Goal: Task Accomplishment & Management: Manage account settings

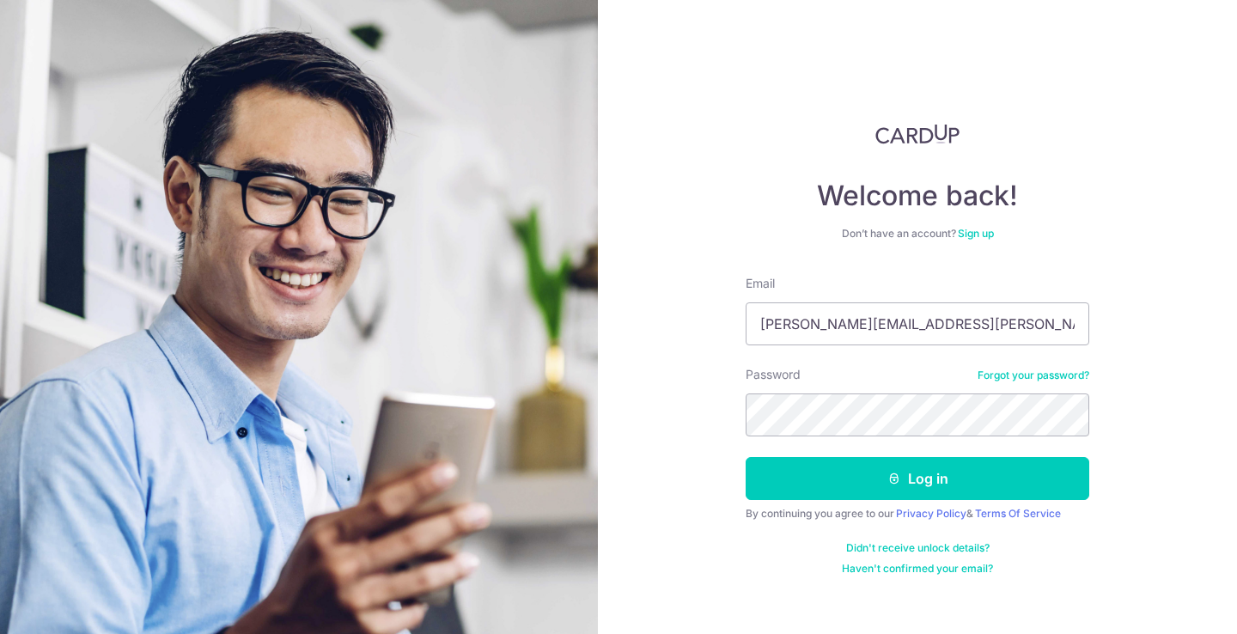
click at [746, 457] on button "Log in" at bounding box center [918, 478] width 344 height 43
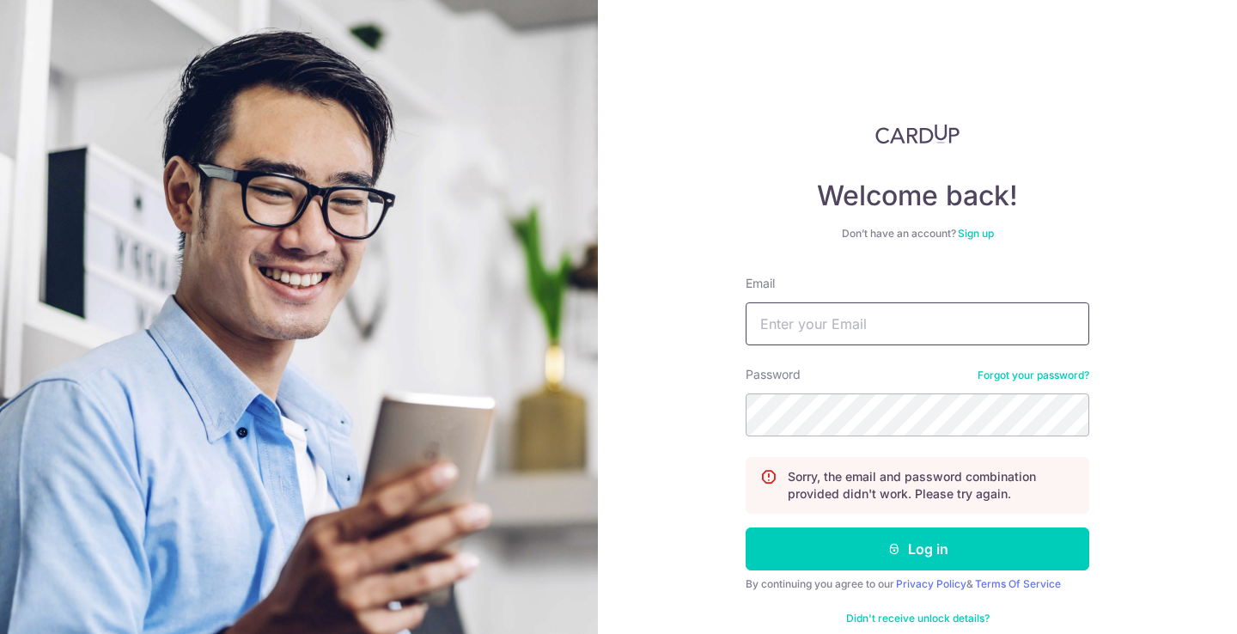
click at [911, 329] on input "Email" at bounding box center [918, 323] width 344 height 43
type input "LAWRENCE.HINGLEY@GMAIL.COM"
click at [746, 527] on button "Log in" at bounding box center [918, 548] width 344 height 43
click at [586, 380] on section "Welcome back! Don’t have an account? Sign up Email LAWRENCE.HINGLEY@GMAIL.COM P…" at bounding box center [618, 317] width 1237 height 634
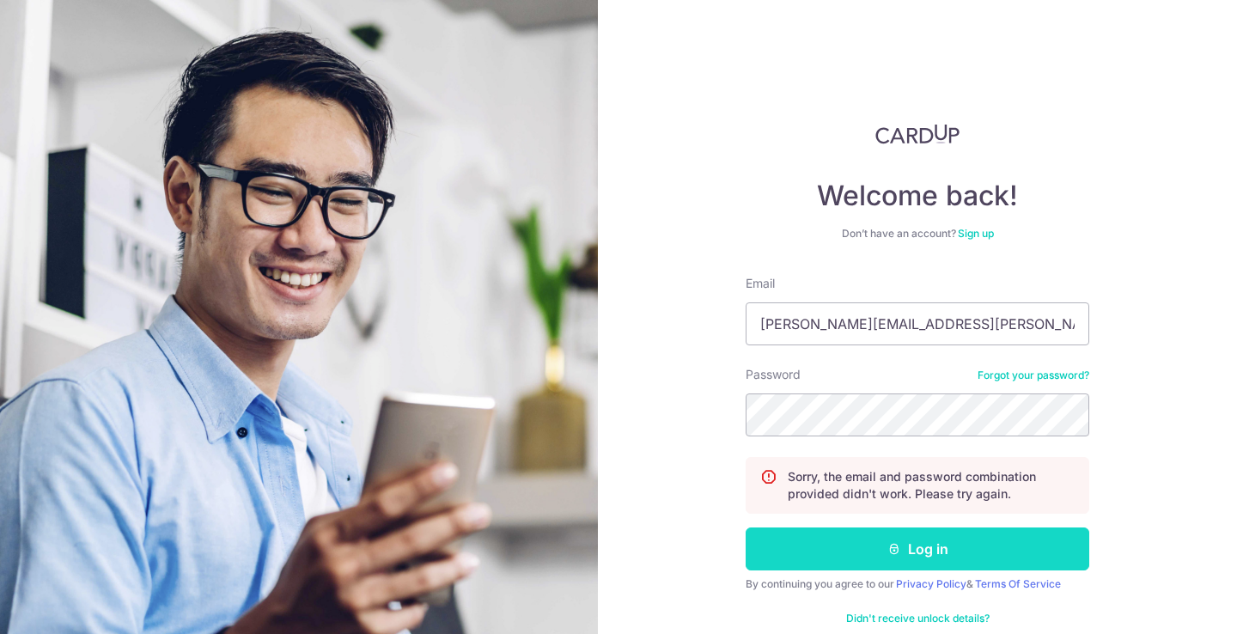
click at [785, 528] on button "Log in" at bounding box center [918, 548] width 344 height 43
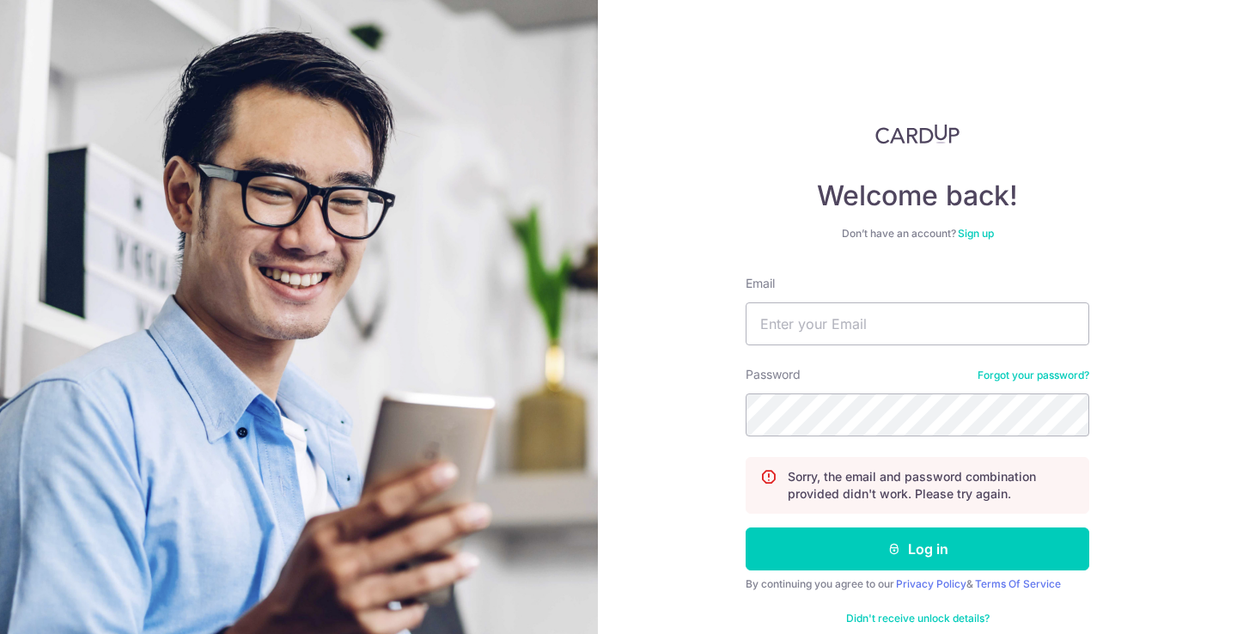
click at [1013, 369] on link "Forgot your password?" at bounding box center [1034, 376] width 112 height 14
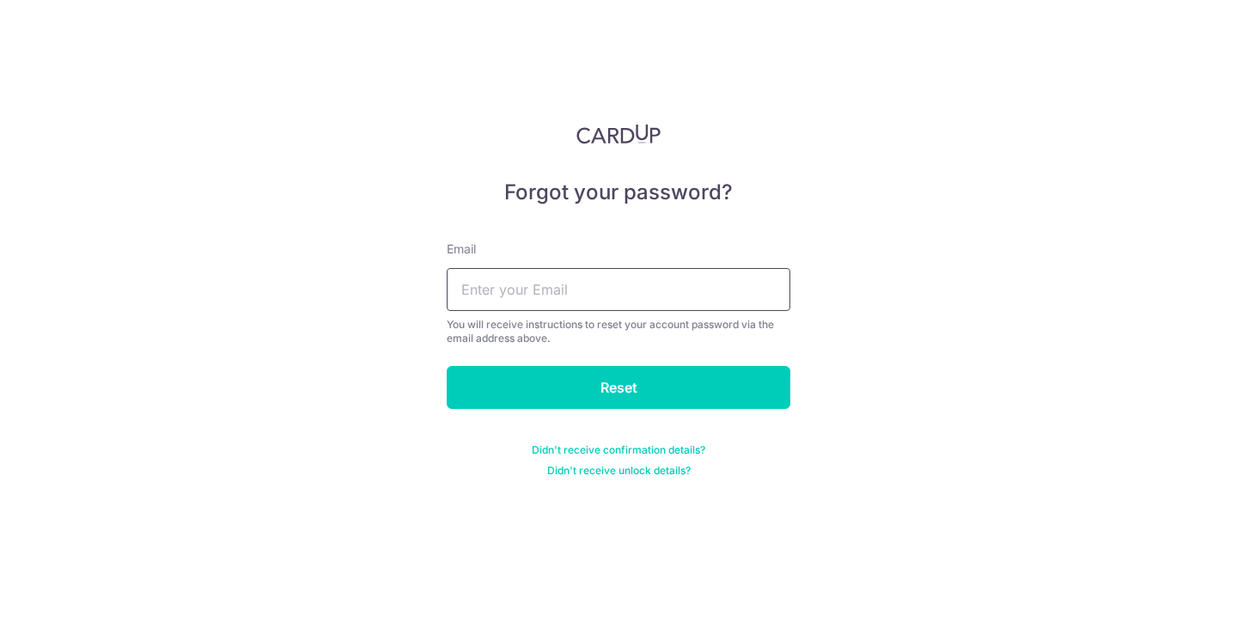
click at [721, 277] on input "text" at bounding box center [619, 289] width 344 height 43
type input "LAWRENCE.HINGLEY@GMAIL.COM"
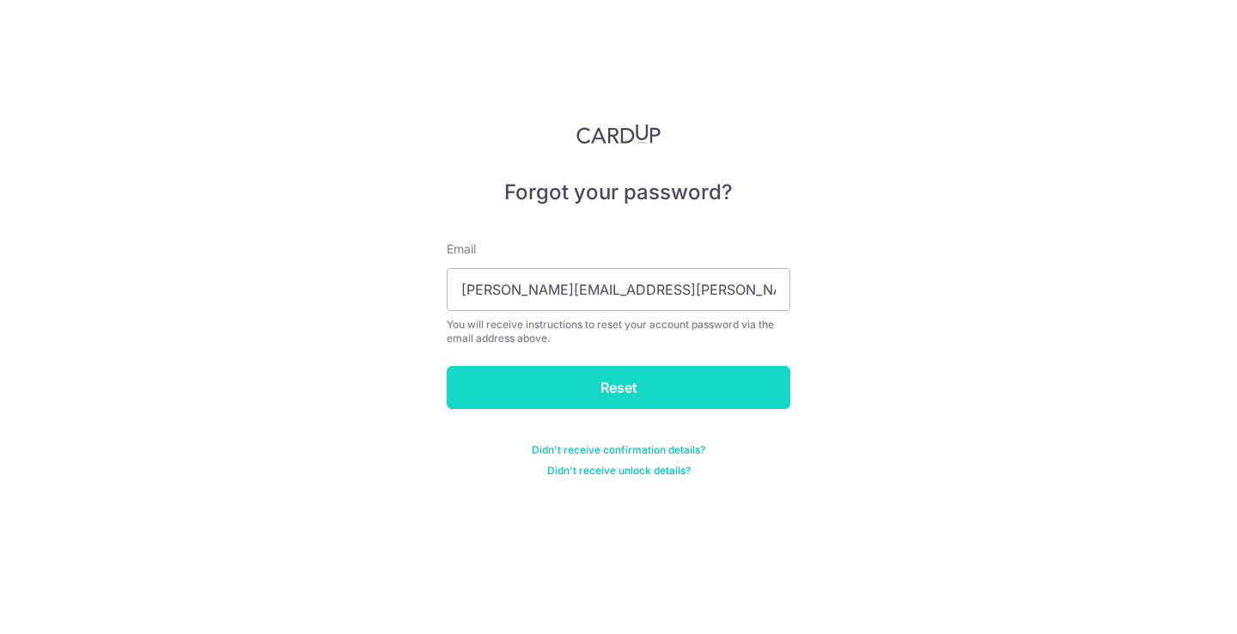
click at [657, 372] on input "Reset" at bounding box center [619, 387] width 344 height 43
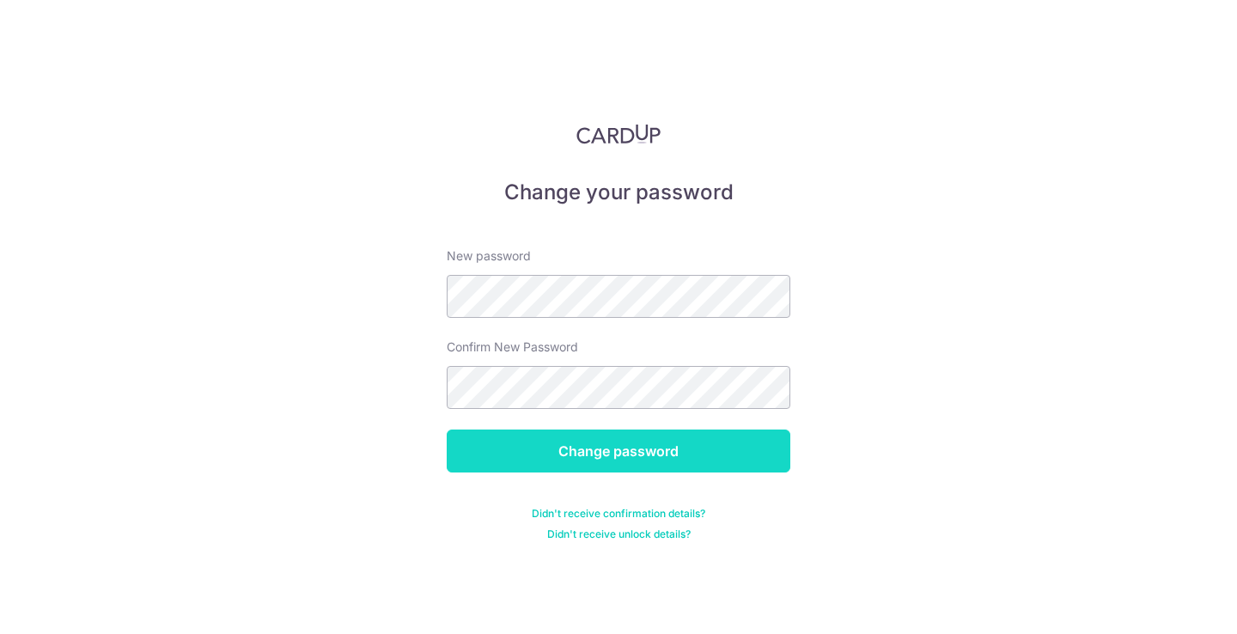
click at [619, 453] on input "Change password" at bounding box center [619, 451] width 344 height 43
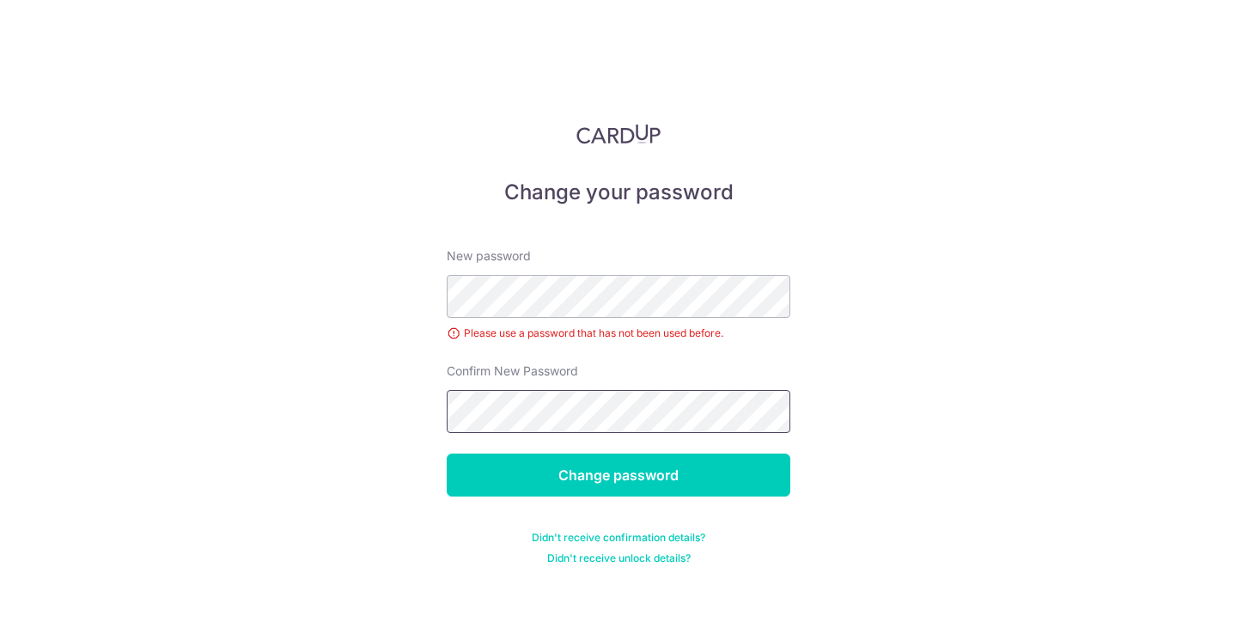
click at [447, 454] on input "Change password" at bounding box center [619, 475] width 344 height 43
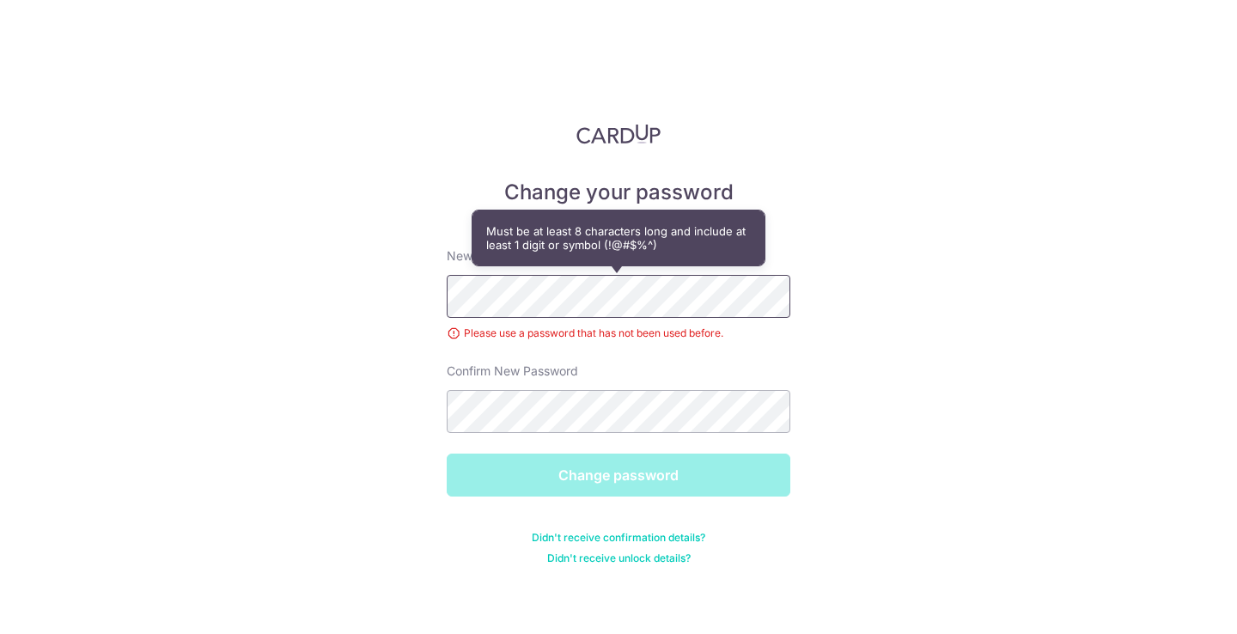
click at [148, 262] on div "Change your password New password Please use a password that has not been used …" at bounding box center [618, 317] width 1237 height 634
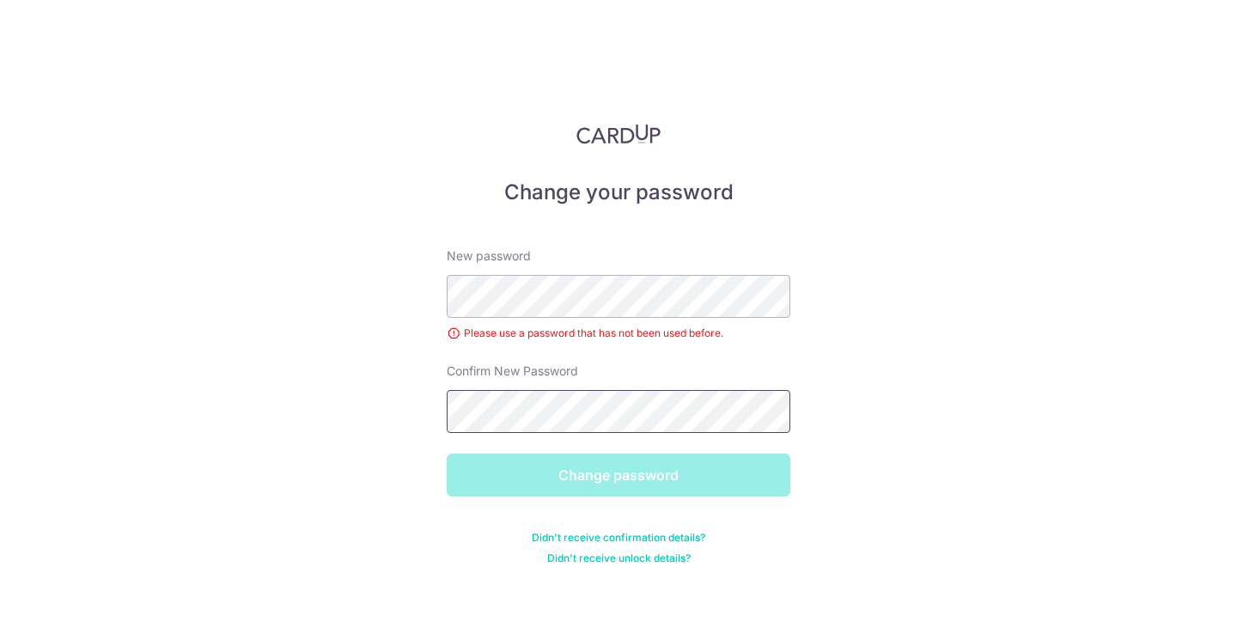
click at [221, 415] on div "Change your password New password Please use a password that has not been used …" at bounding box center [618, 317] width 1237 height 634
click at [403, 376] on div "Change your password New password Please use a password that has not been used …" at bounding box center [618, 317] width 1237 height 634
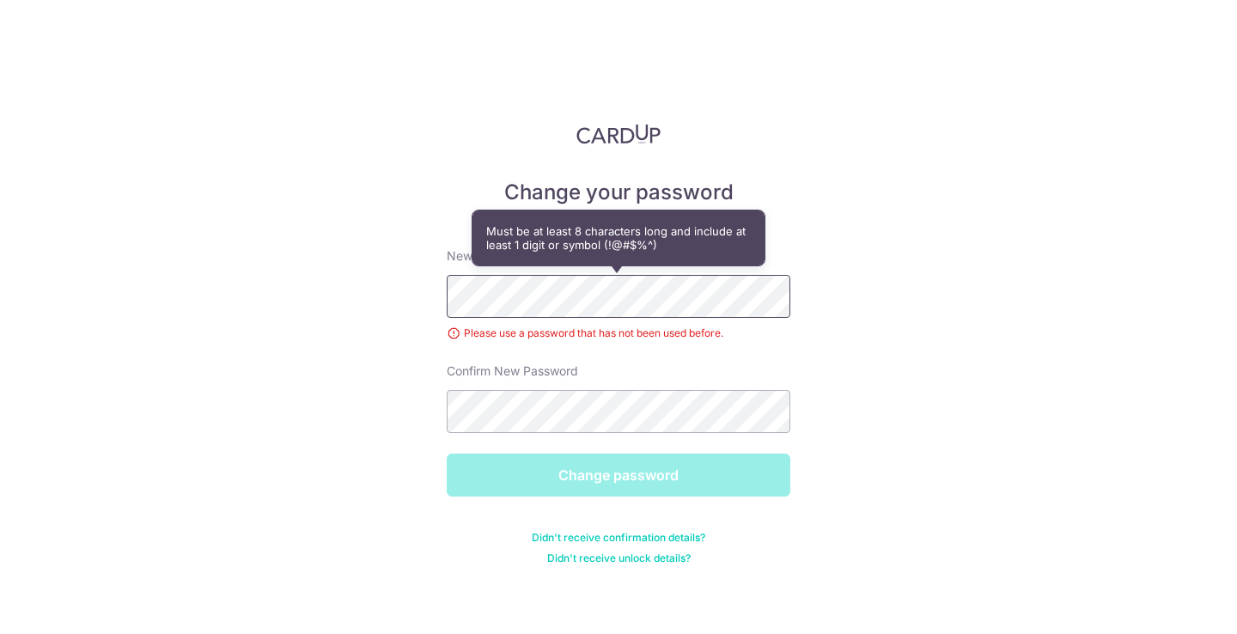
click at [335, 245] on div "Change your password New password Please use a password that has not been used …" at bounding box center [618, 317] width 1237 height 634
click at [554, 488] on div "Change password" at bounding box center [618, 475] width 364 height 43
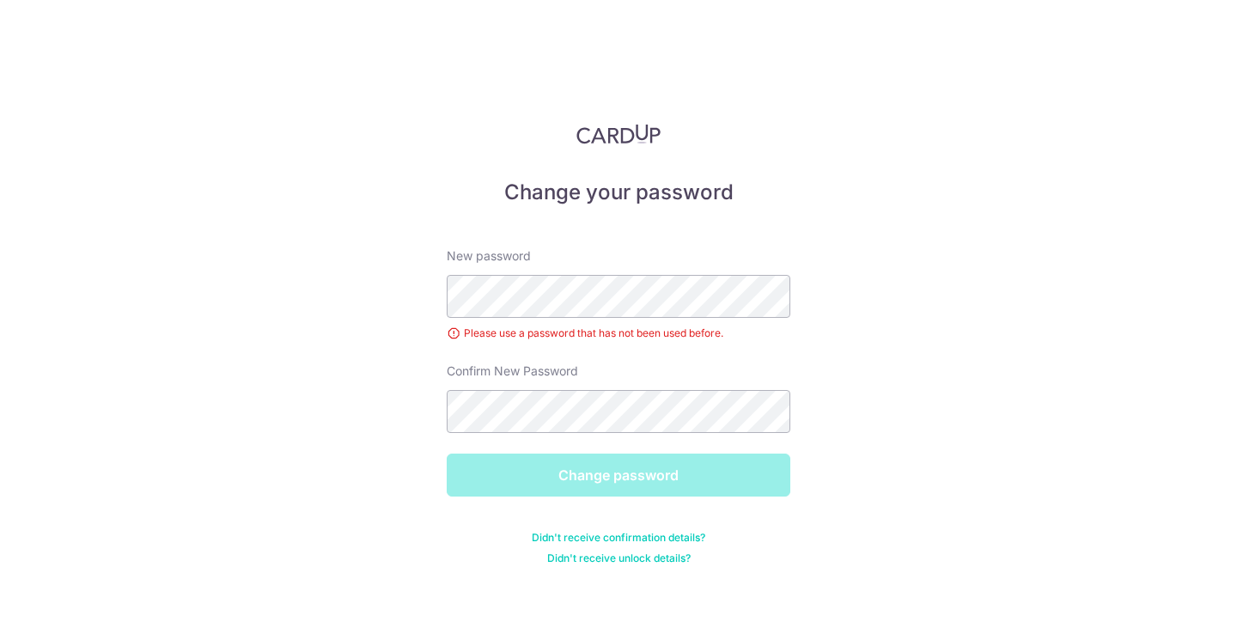
click at [599, 449] on form "New password Please use a password that has not been used before. Confirm New P…" at bounding box center [619, 396] width 344 height 338
click at [583, 472] on div "Change password" at bounding box center [618, 475] width 364 height 43
click at [904, 481] on div "Change your password New password Please use a password that has not been used …" at bounding box center [618, 317] width 1237 height 634
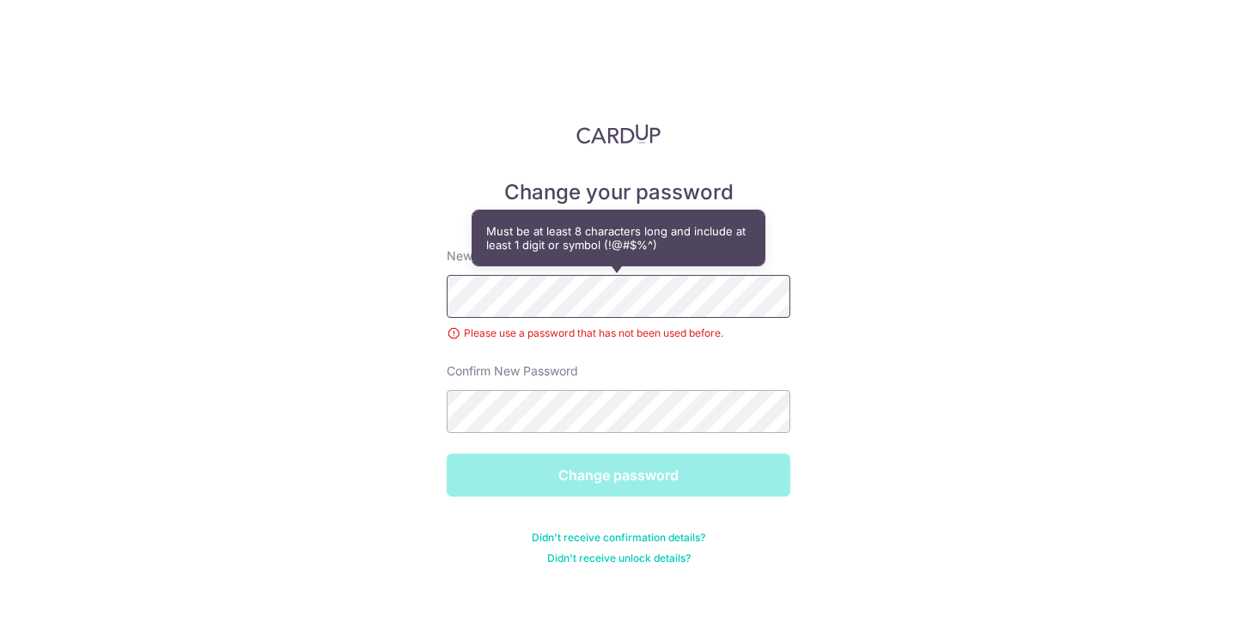
click at [314, 235] on div "Change your password New password Please use a password that has not been used …" at bounding box center [618, 317] width 1237 height 634
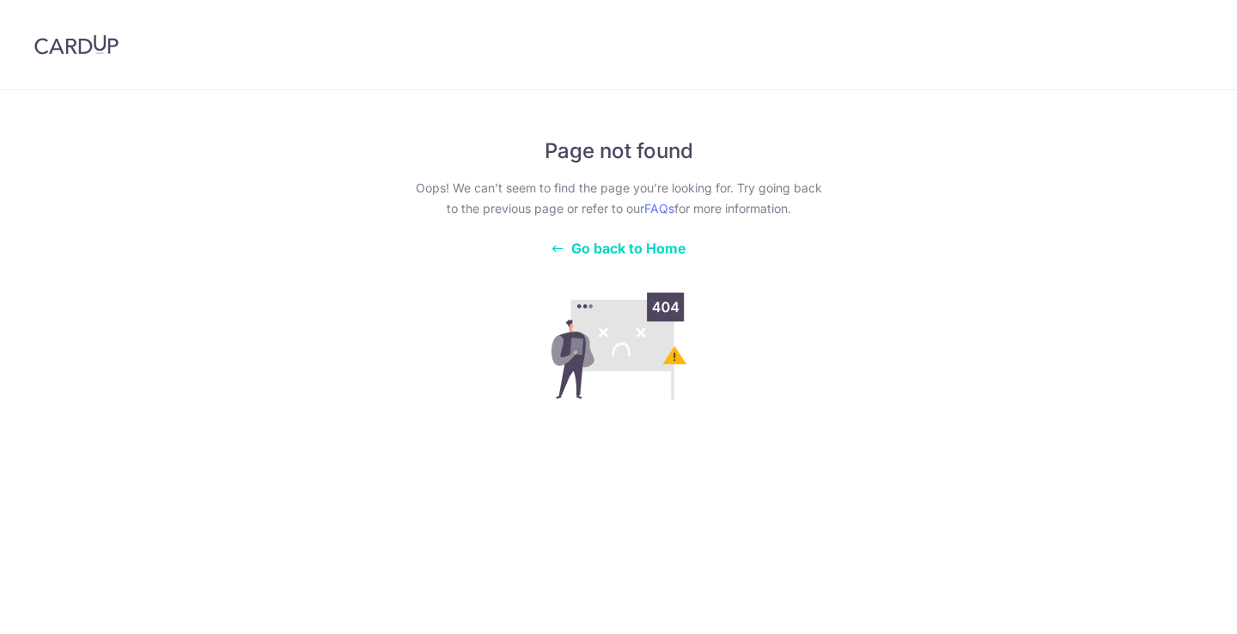
click at [641, 247] on span "Go back to Home" at bounding box center [628, 248] width 115 height 17
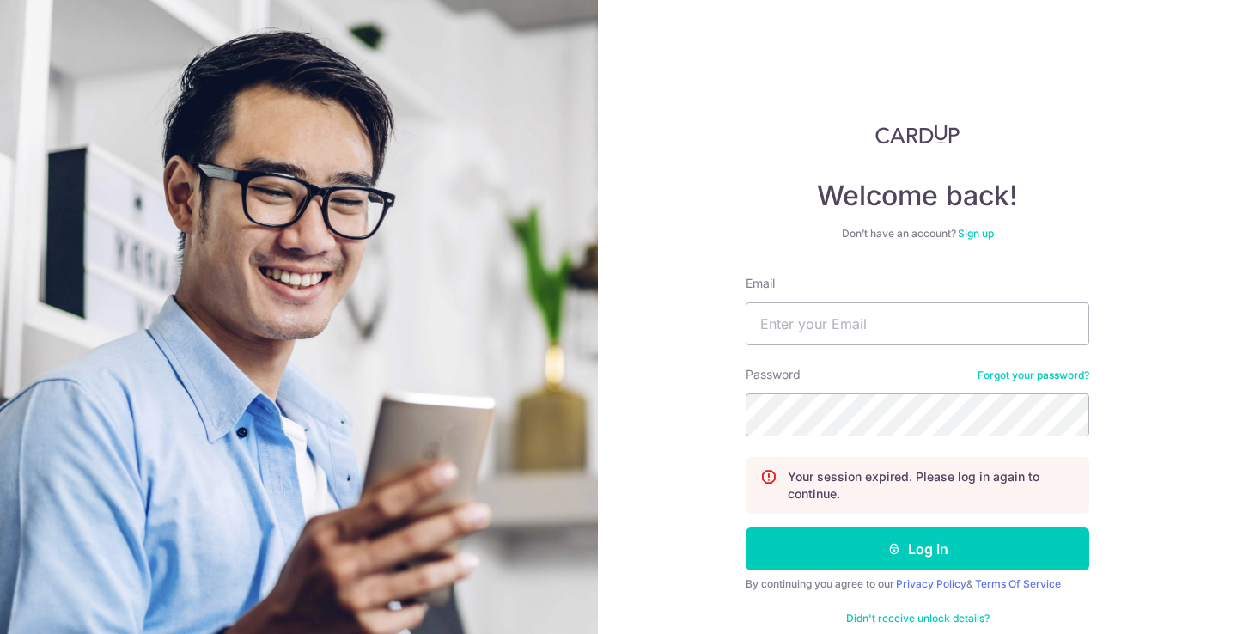
click at [991, 382] on div "Password Forgot your password?" at bounding box center [918, 401] width 344 height 70
click at [1022, 374] on link "Forgot your password?" at bounding box center [1034, 376] width 112 height 14
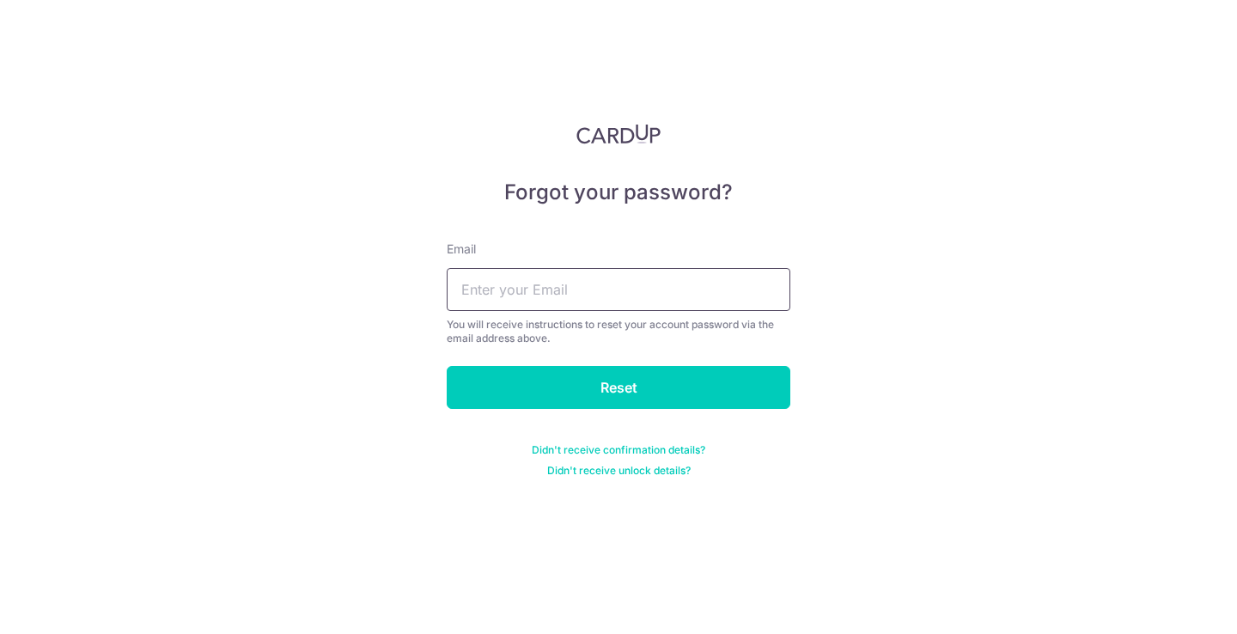
click at [744, 293] on input "text" at bounding box center [619, 289] width 344 height 43
type input "LAWRENCE.HINGLEY@GMAIL.COM"
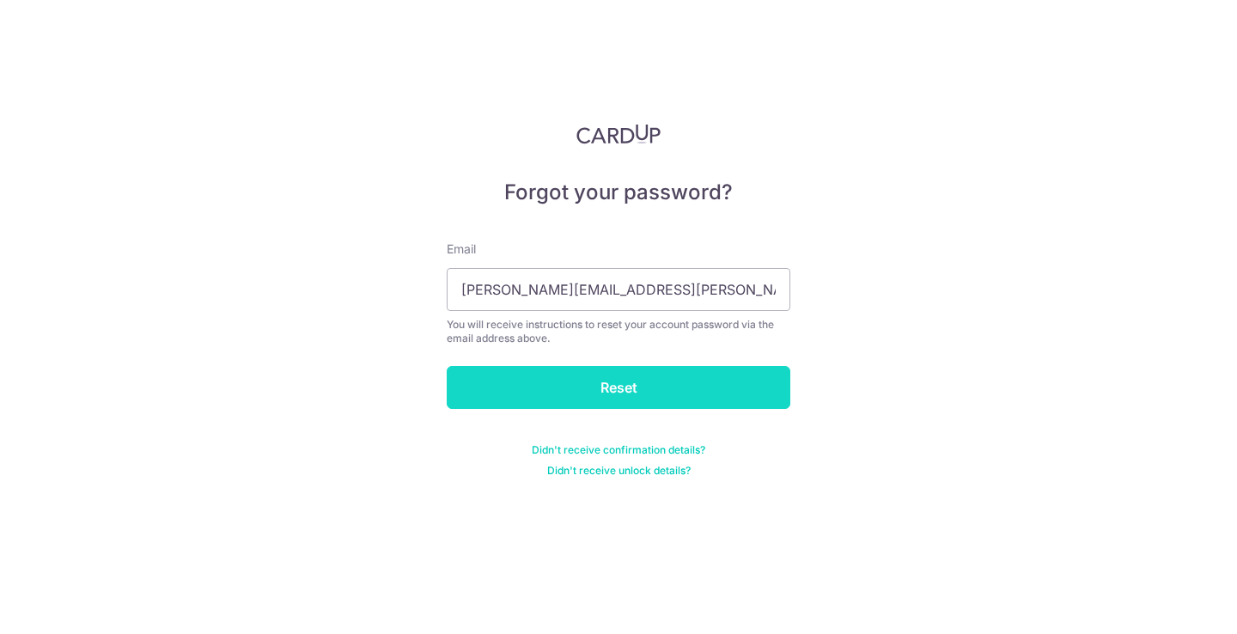
click at [641, 370] on input "Reset" at bounding box center [619, 387] width 344 height 43
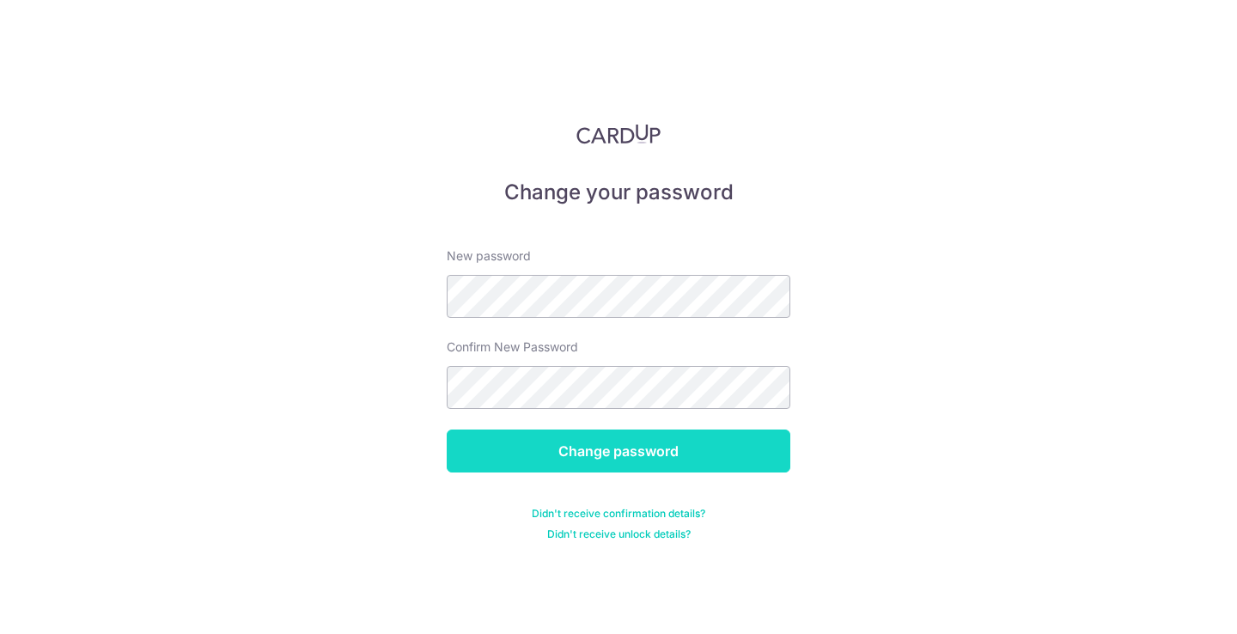
click at [621, 457] on input "Change password" at bounding box center [619, 451] width 344 height 43
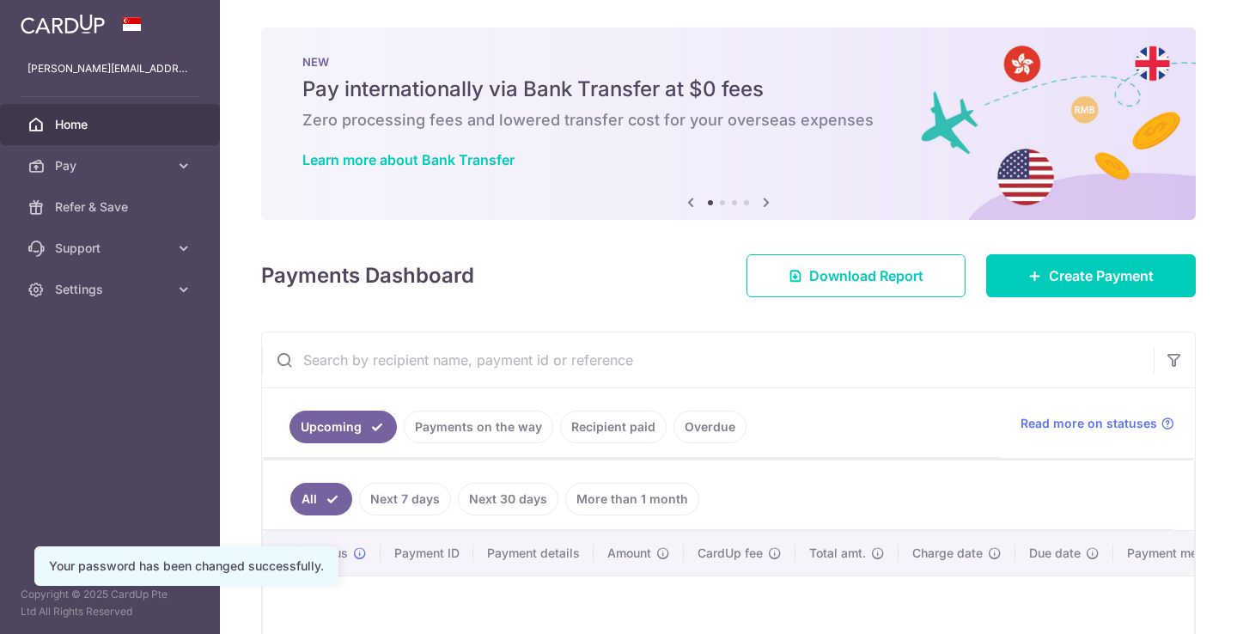
scroll to position [194, 0]
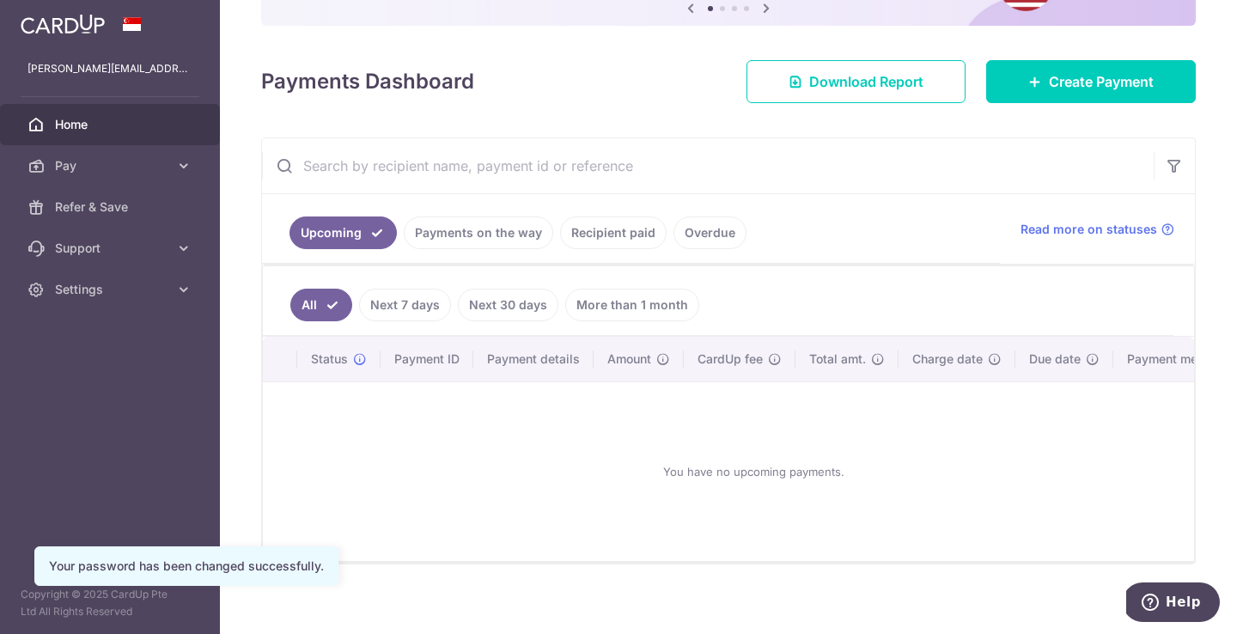
click at [439, 223] on link "Payments on the way" at bounding box center [478, 232] width 149 height 33
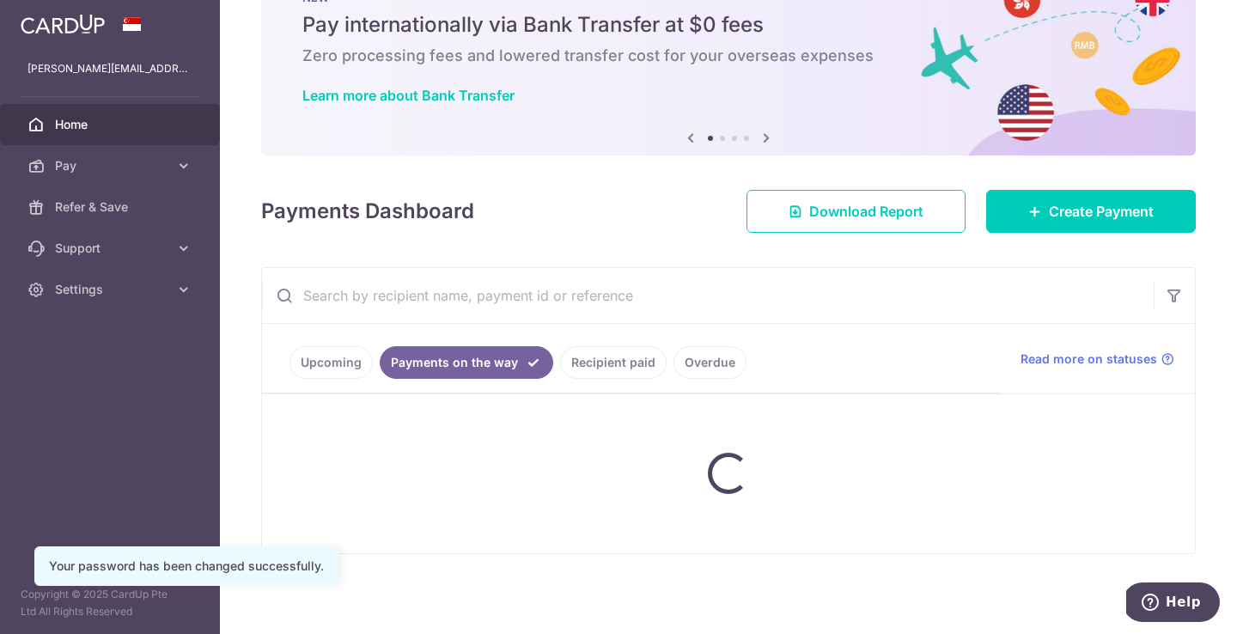
scroll to position [15, 0]
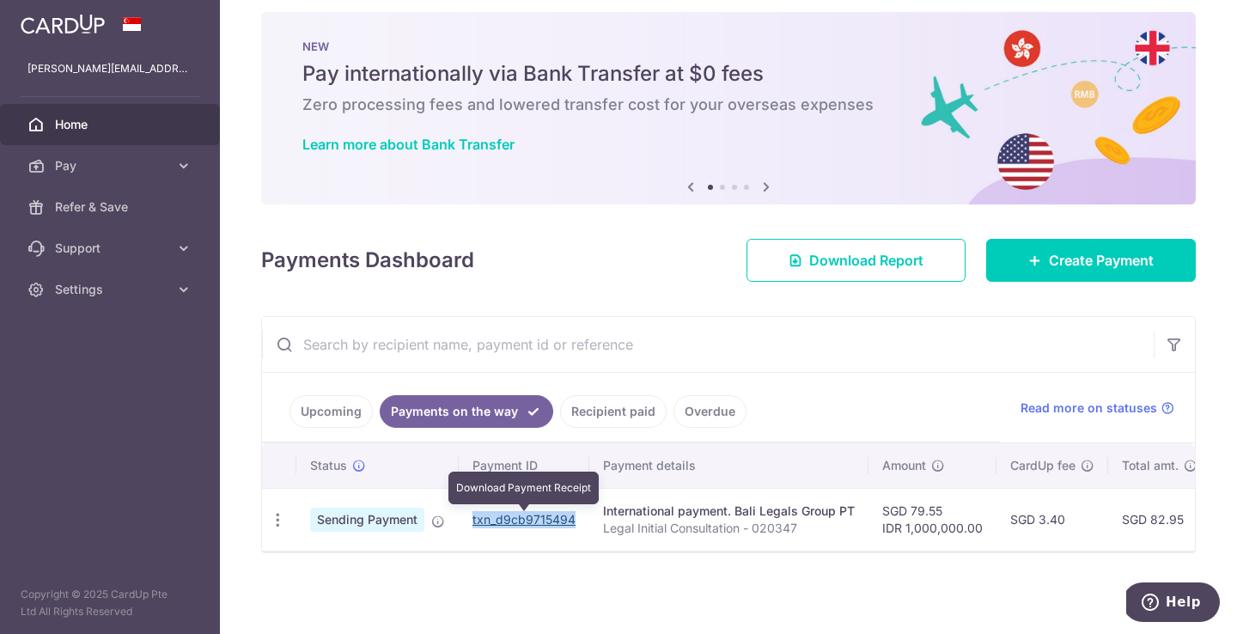
copy link "txn_d9cb9715494"
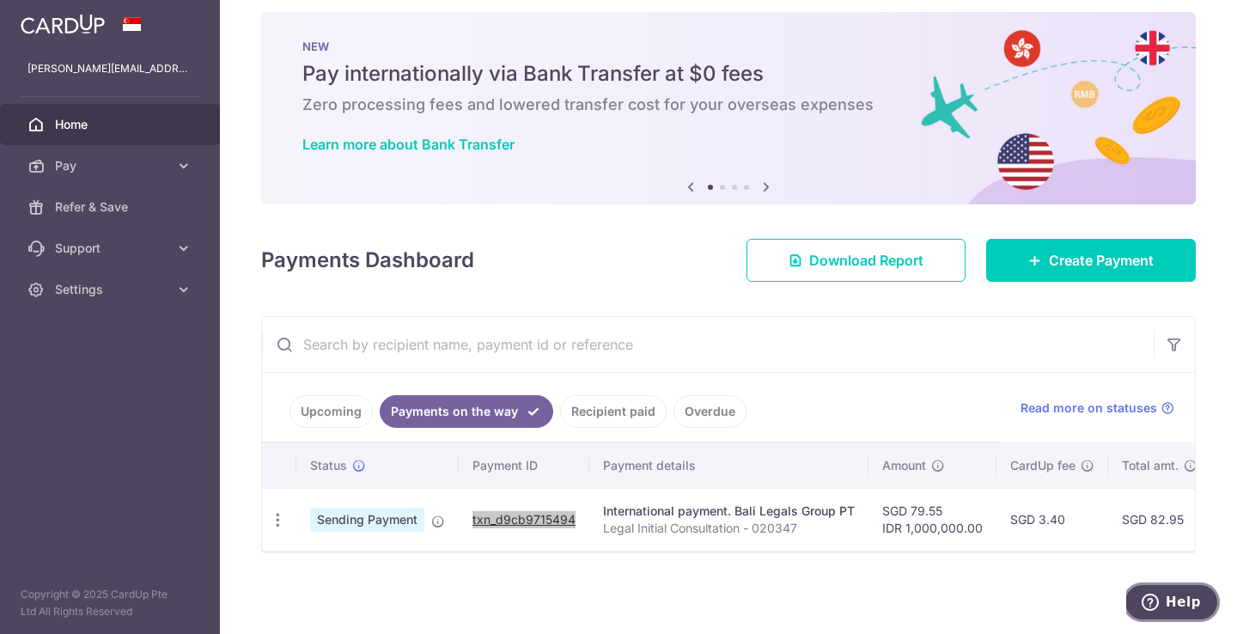
click at [1155, 583] on button "Help" at bounding box center [1171, 602] width 97 height 40
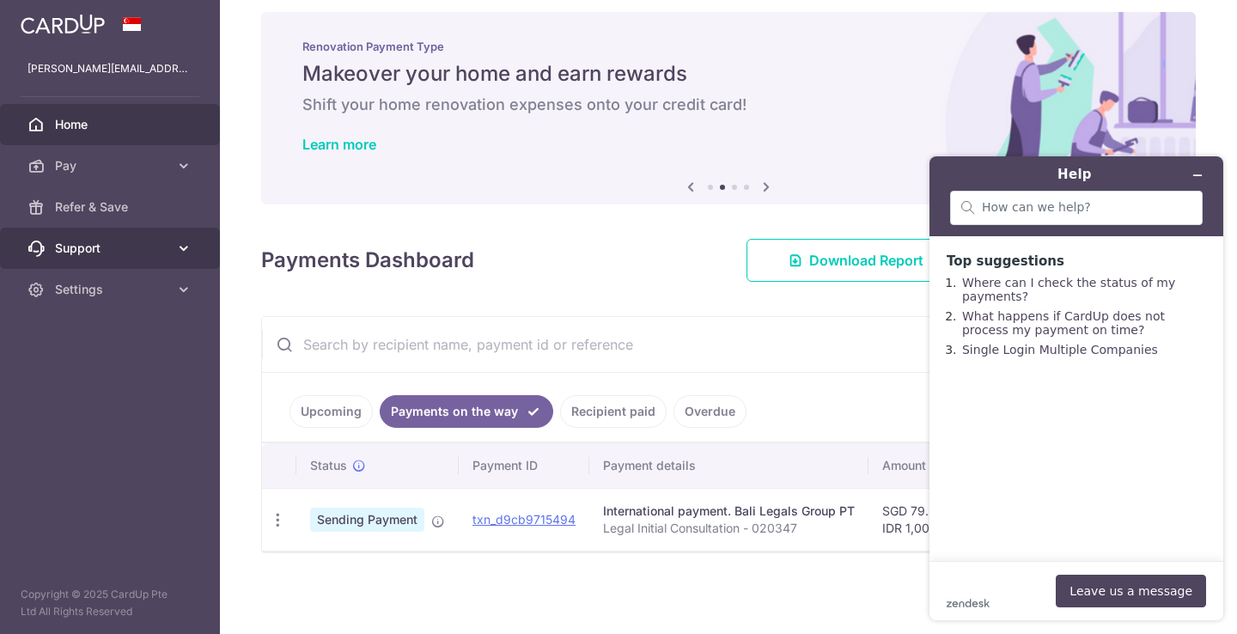
click at [109, 256] on span "Support" at bounding box center [111, 248] width 113 height 17
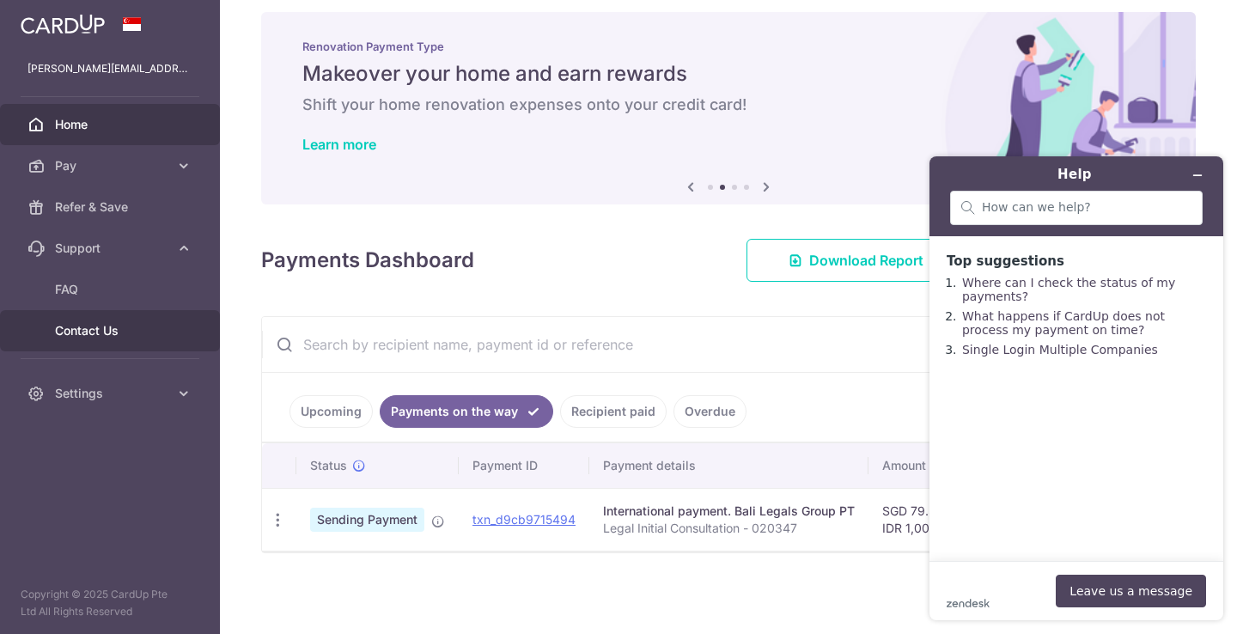
click at [107, 320] on link "Contact Us" at bounding box center [110, 330] width 220 height 41
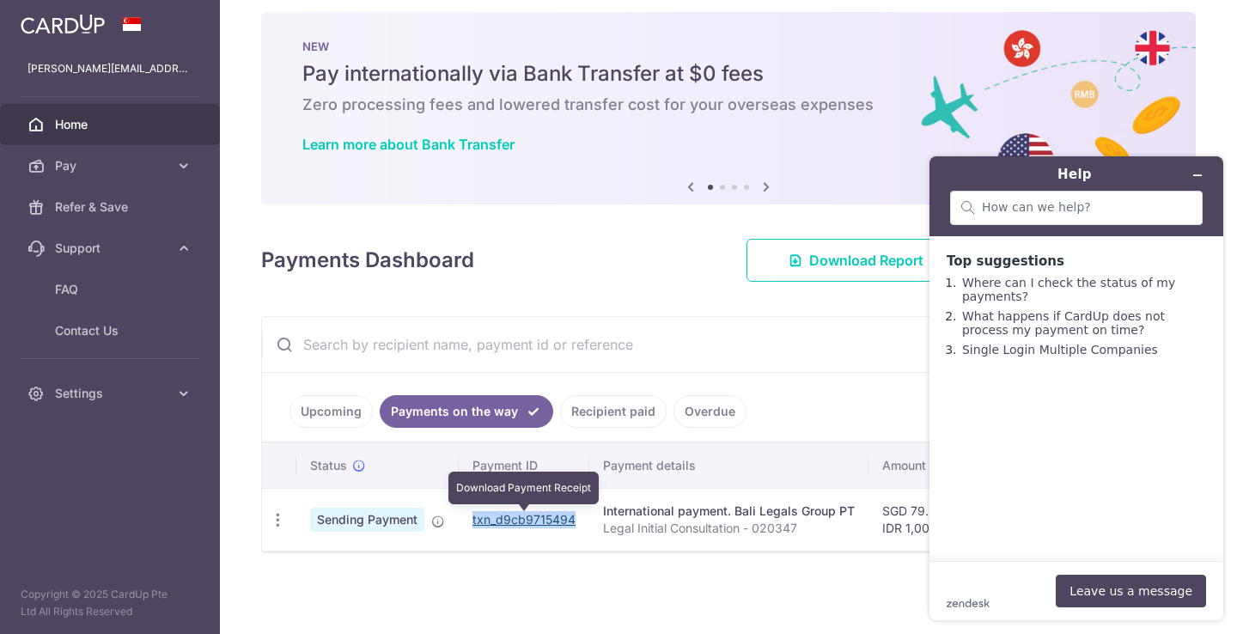
copy link "txn_d9cb9715494"
